Goal: Check status: Check status

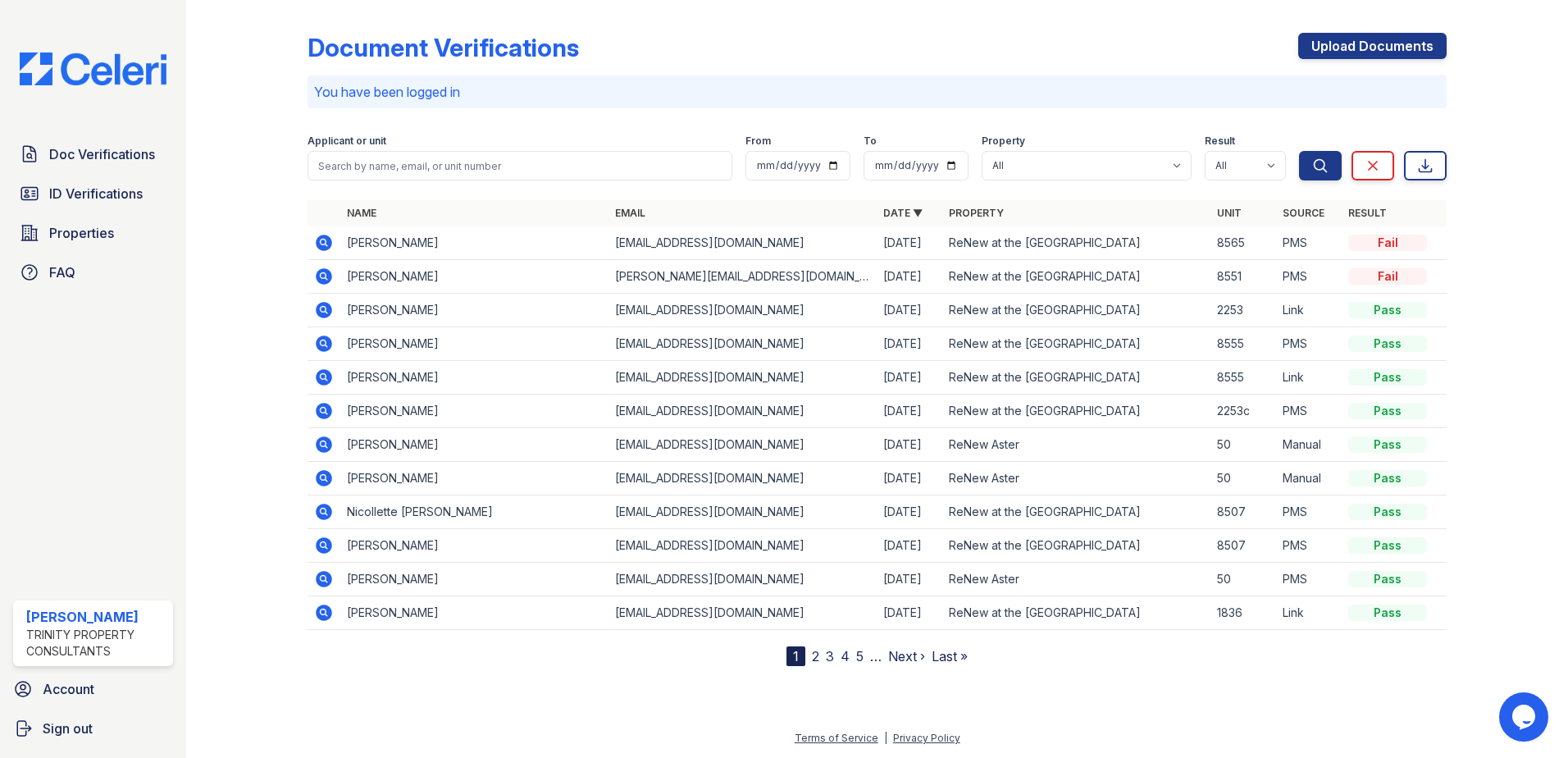
click at [815, 657] on link "2" at bounding box center [815, 656] width 8 height 16
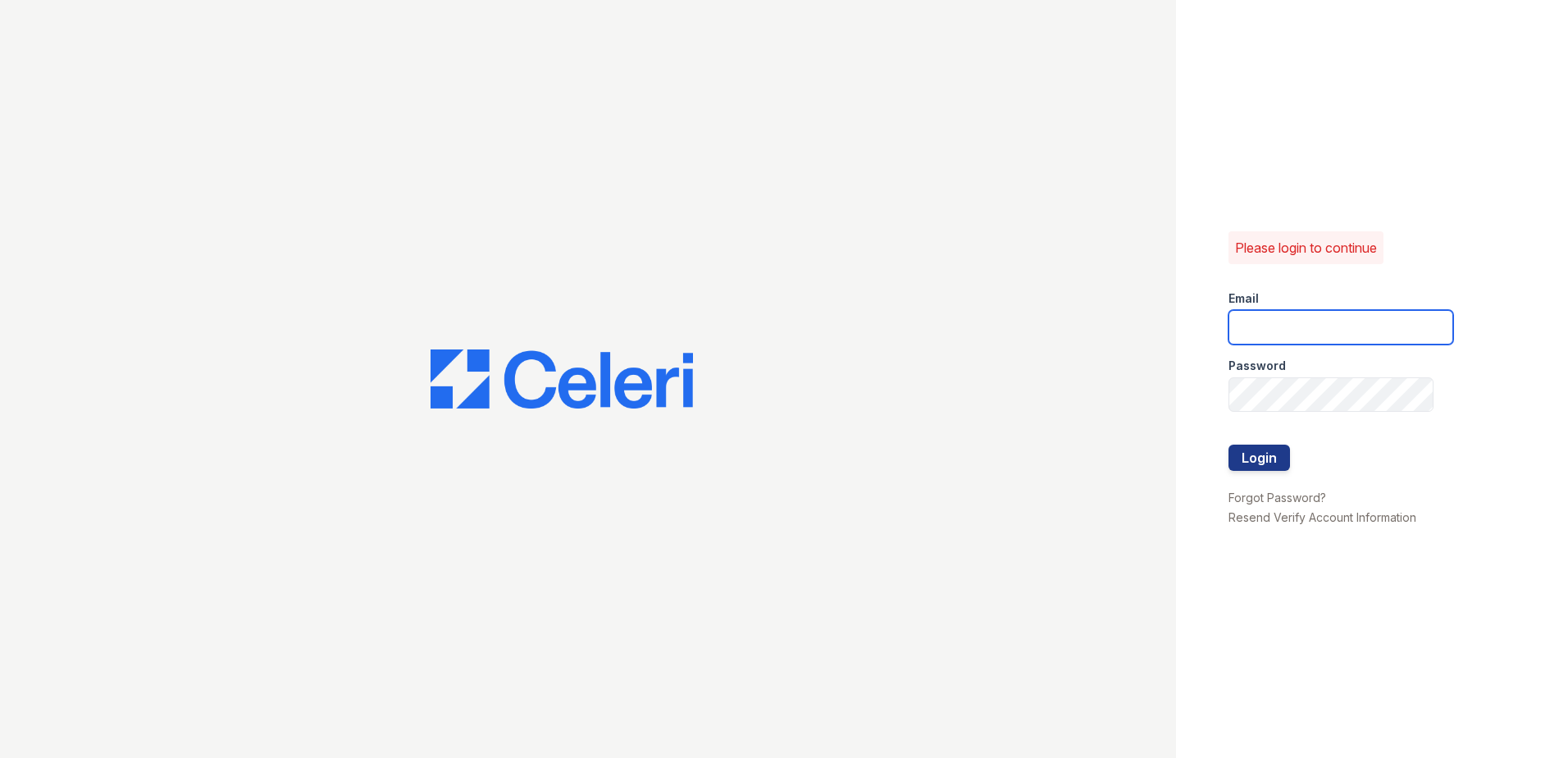
click at [1312, 335] on input "email" at bounding box center [1341, 327] width 225 height 35
type input "ejones@trinity-pm.com"
click at [1276, 454] on button "Login" at bounding box center [1259, 458] width 61 height 26
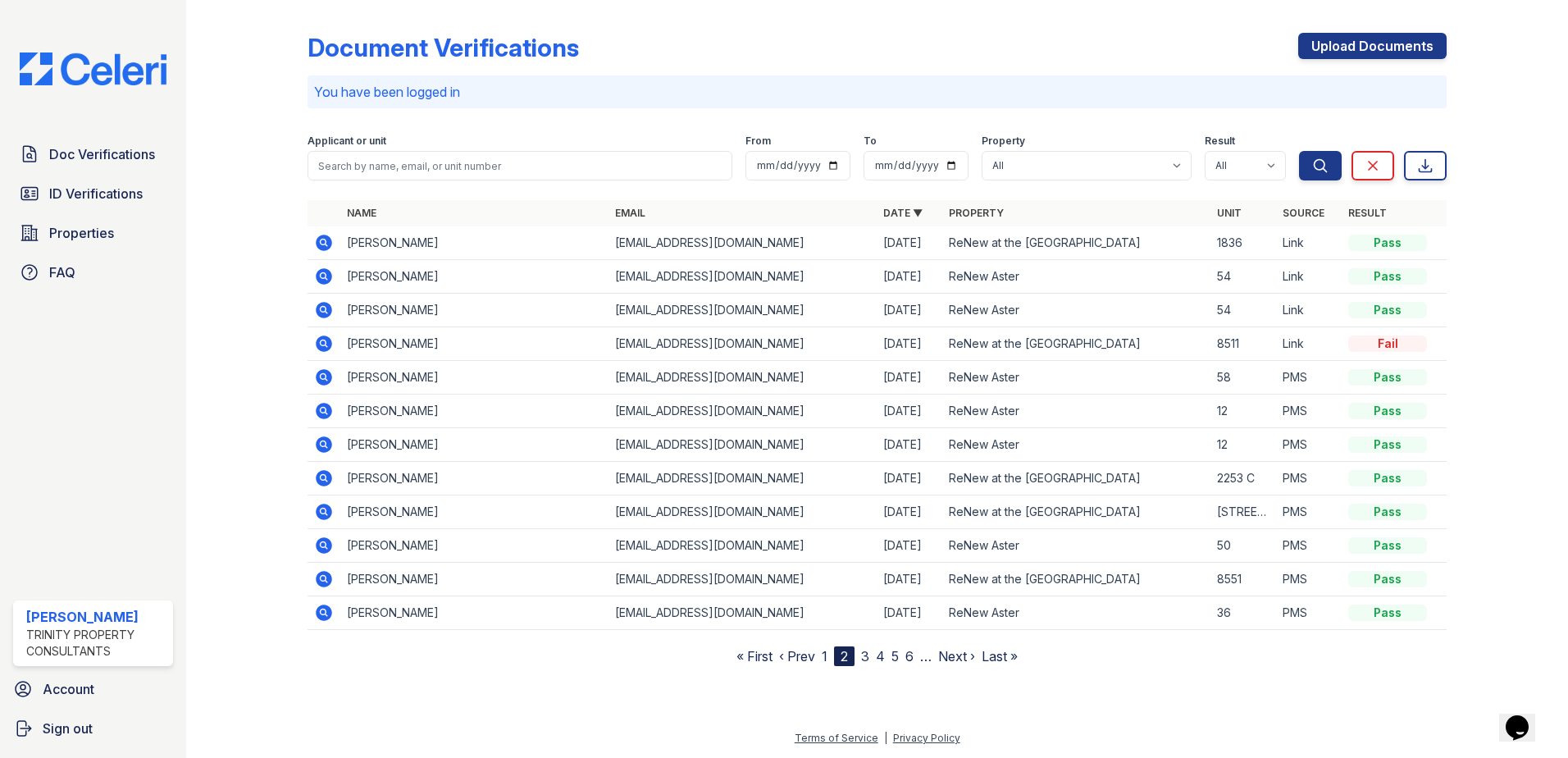
click at [825, 656] on link "1" at bounding box center [824, 656] width 6 height 16
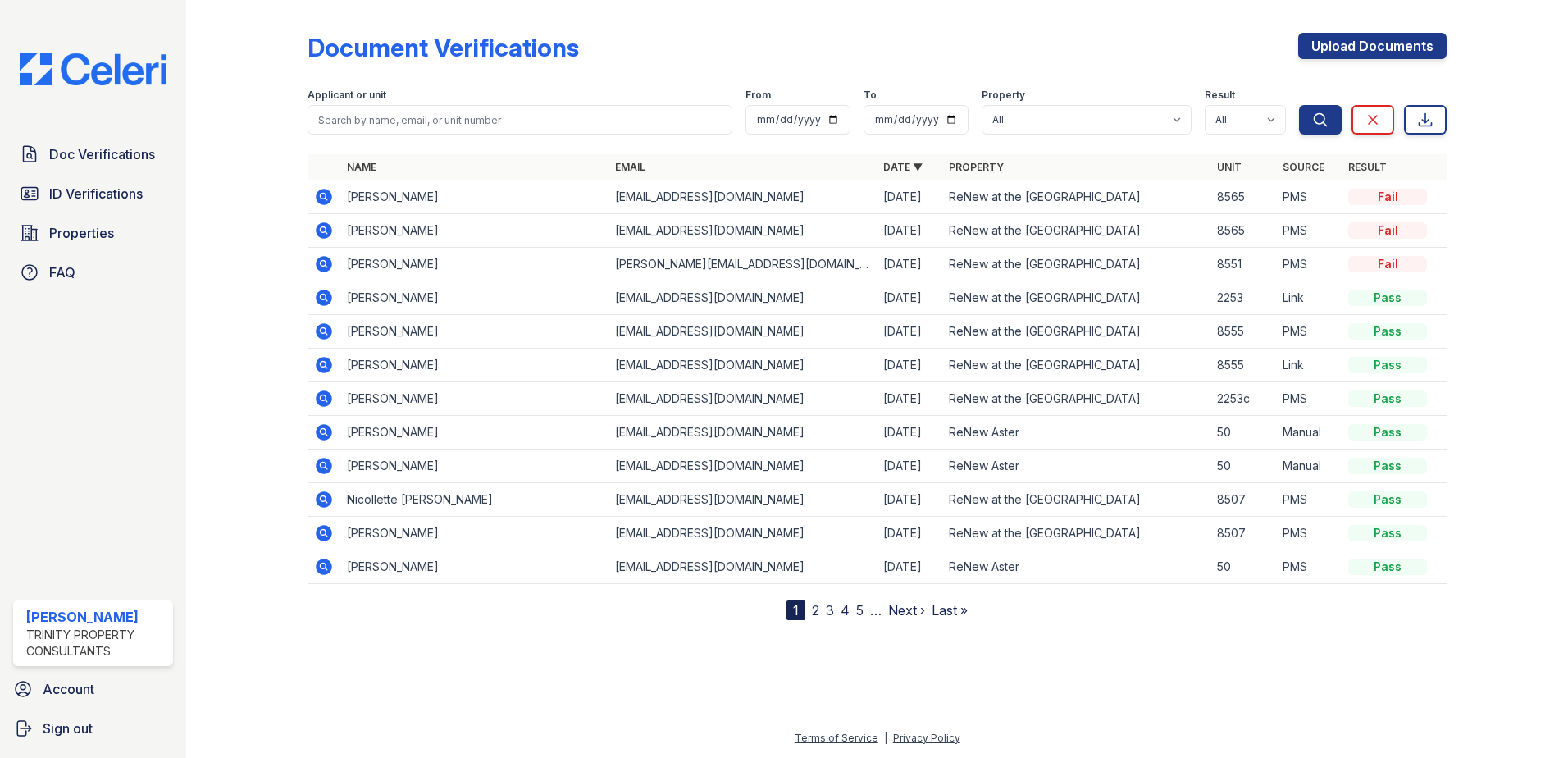
click at [327, 194] on icon at bounding box center [324, 196] width 16 height 16
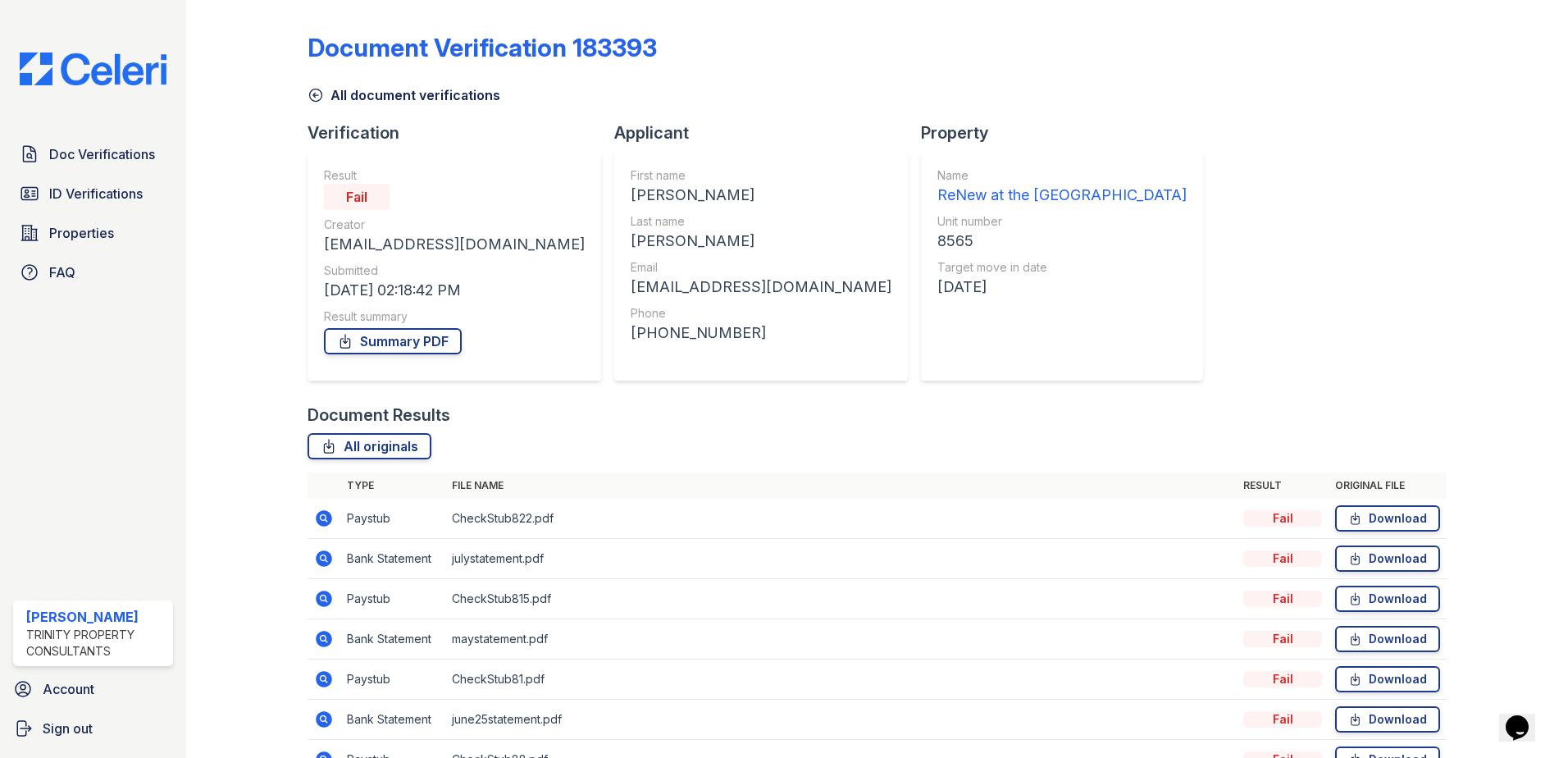
click at [330, 524] on icon at bounding box center [324, 518] width 20 height 20
click at [322, 560] on icon at bounding box center [324, 558] width 20 height 20
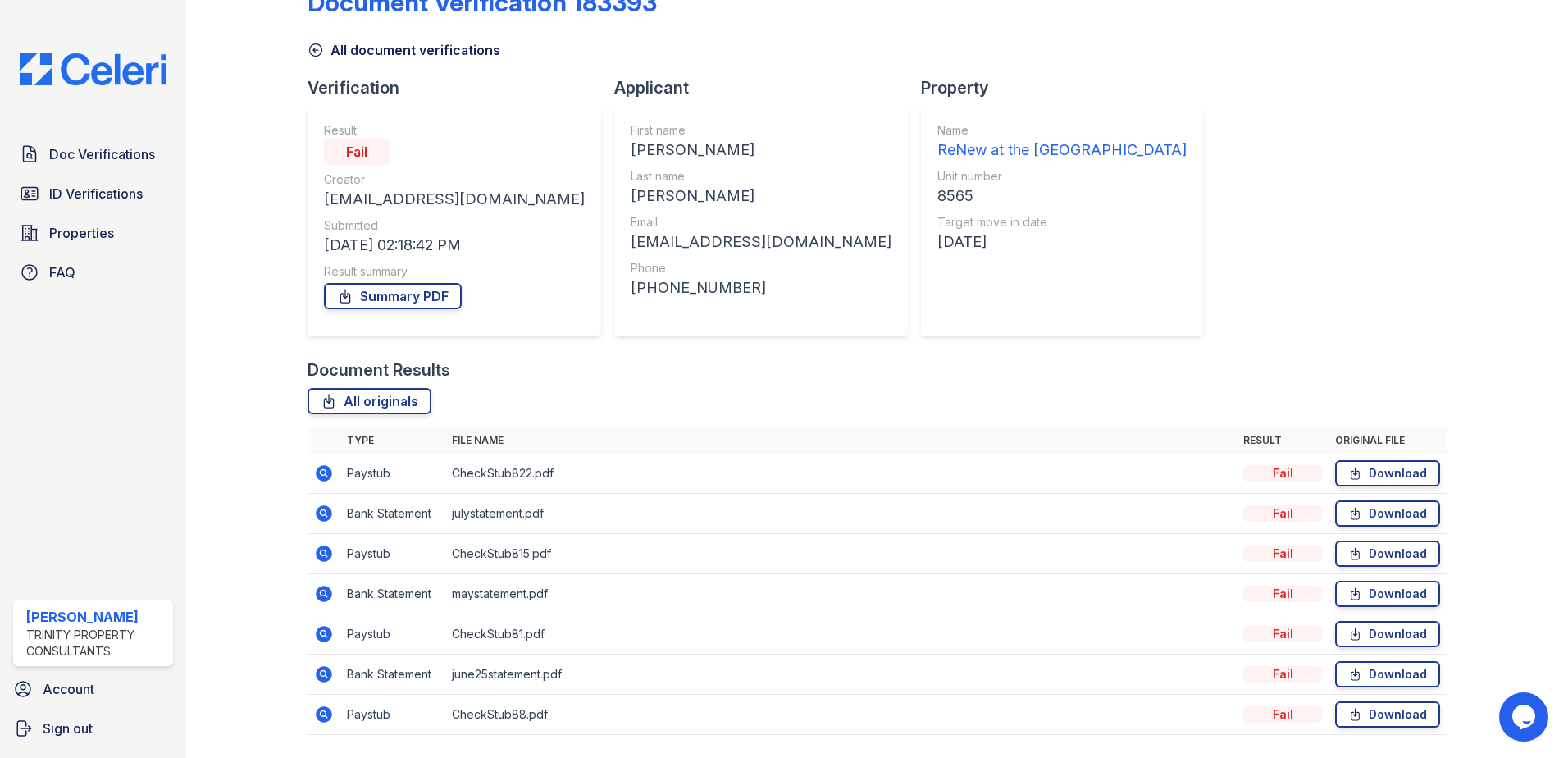
scroll to position [82, 0]
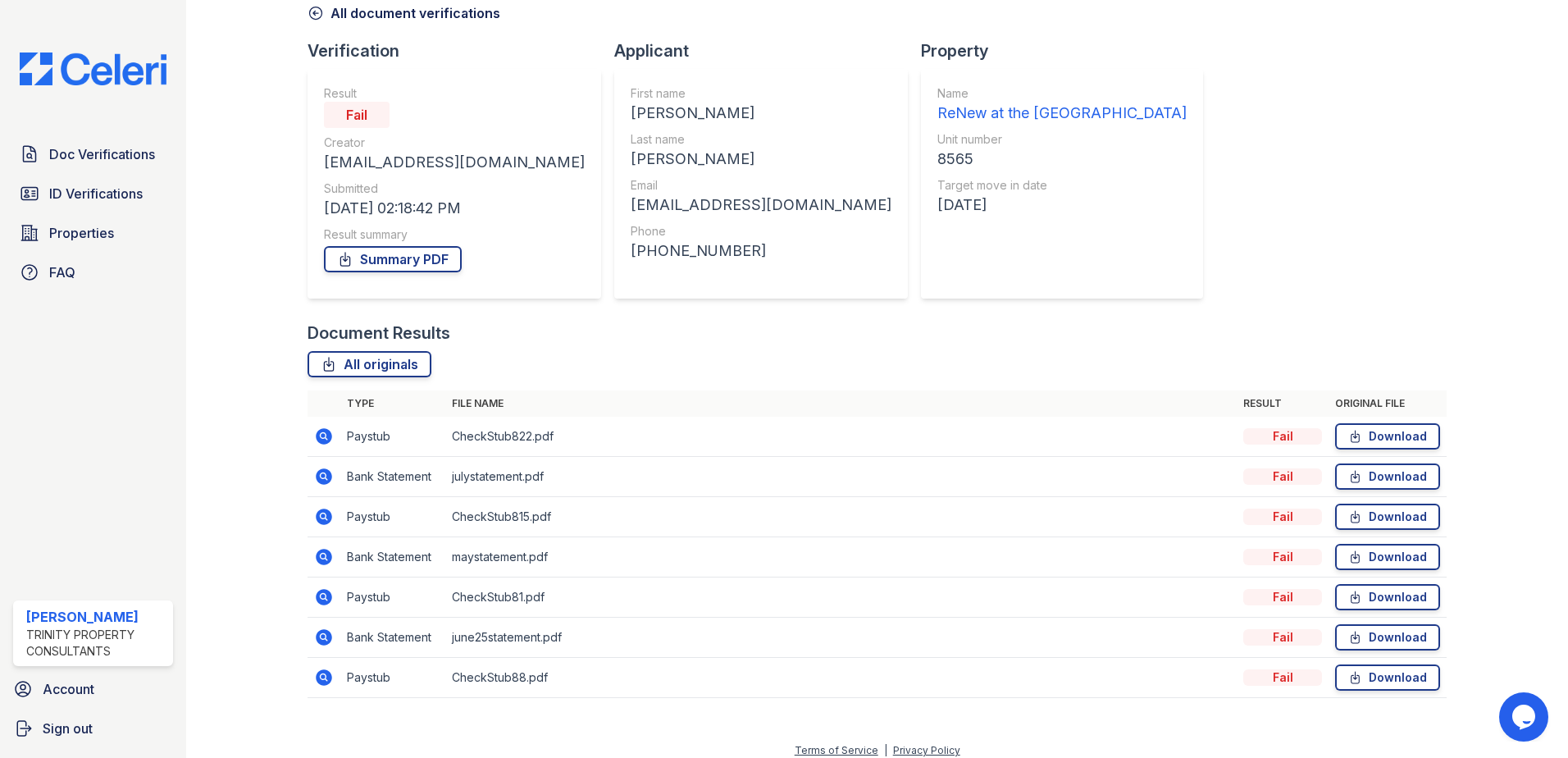
click at [325, 600] on icon at bounding box center [324, 596] width 16 height 16
